Goal: Book appointment/travel/reservation

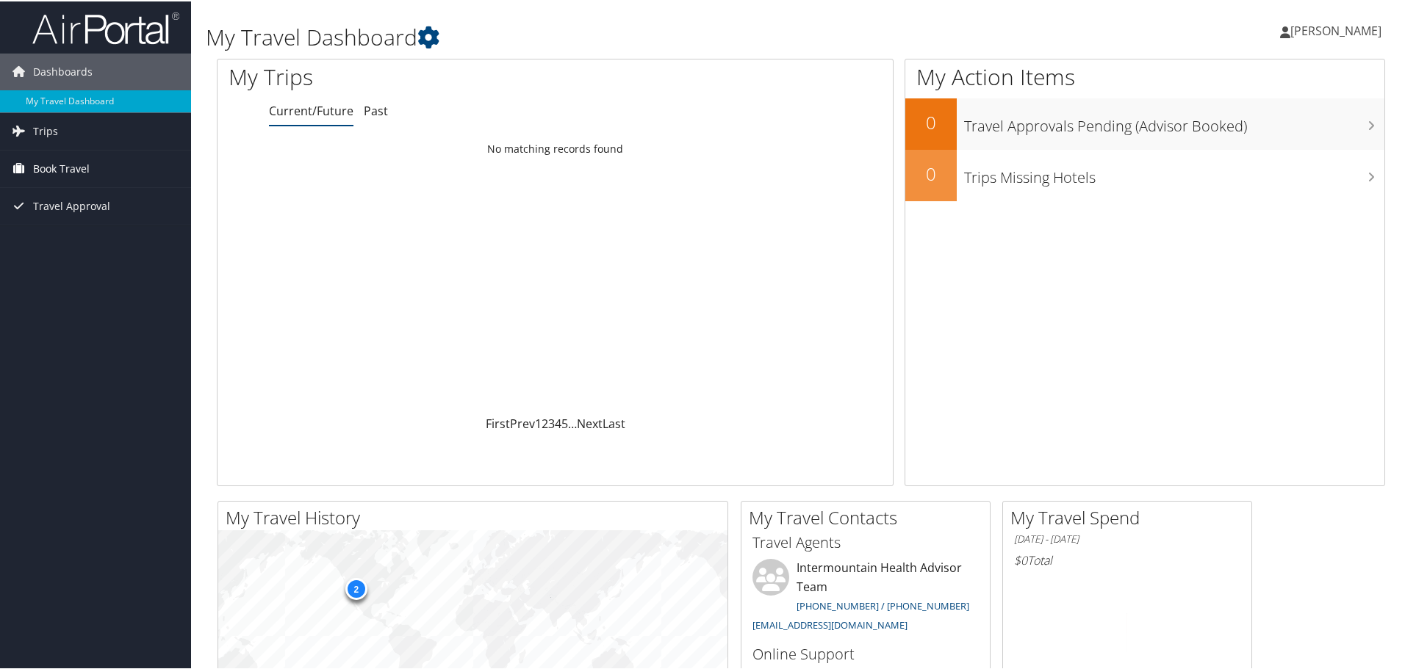
click at [35, 182] on span "Book Travel" at bounding box center [61, 167] width 57 height 37
click at [42, 240] on link "Book/Manage Online Trips" at bounding box center [95, 241] width 191 height 22
